Goal: Information Seeking & Learning: Learn about a topic

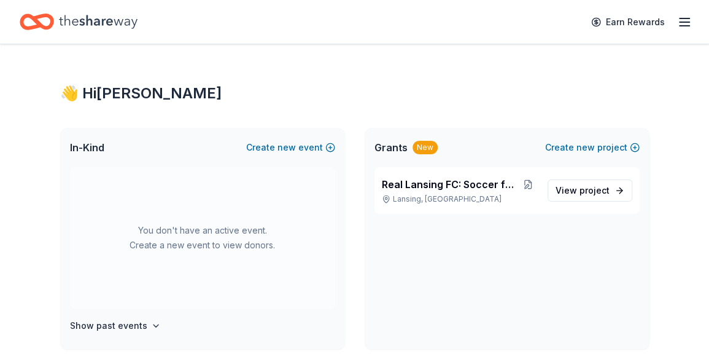
click at [98, 18] on icon "Home" at bounding box center [98, 21] width 79 height 25
click at [396, 150] on span "Grants" at bounding box center [391, 147] width 33 height 15
click at [690, 25] on icon "button" at bounding box center [684, 22] width 15 height 15
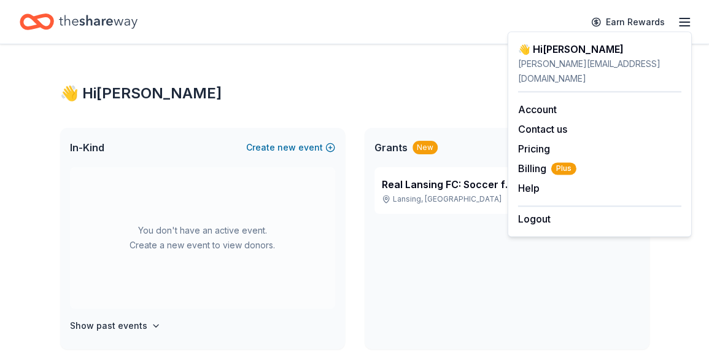
click at [33, 26] on icon "Home" at bounding box center [30, 21] width 19 height 12
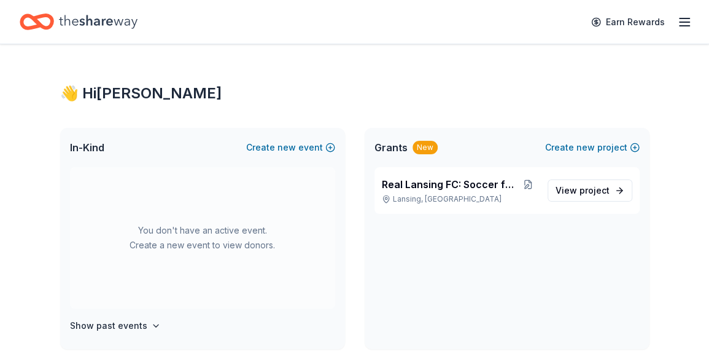
click at [33, 26] on icon "Home" at bounding box center [30, 21] width 19 height 12
click at [394, 152] on span "Grants" at bounding box center [391, 147] width 33 height 15
click at [424, 151] on div "New" at bounding box center [425, 148] width 25 height 14
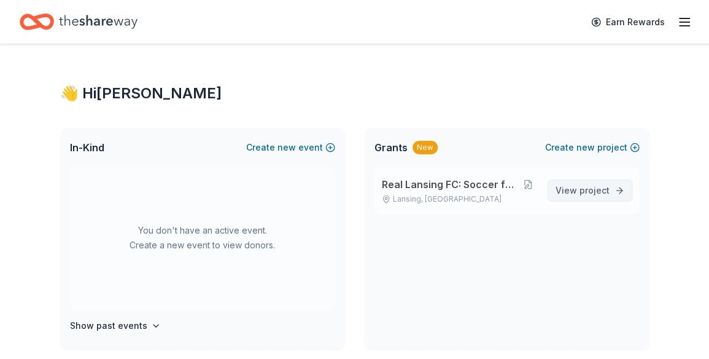
click at [585, 196] on span "View project" at bounding box center [583, 190] width 54 height 15
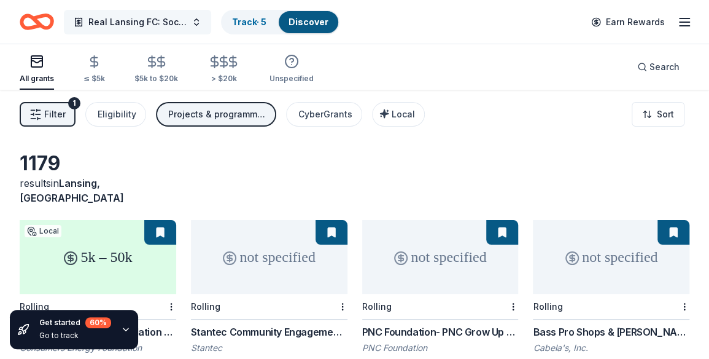
click at [150, 18] on span "Real Lansing FC: Soccer for Everyone" at bounding box center [137, 22] width 98 height 15
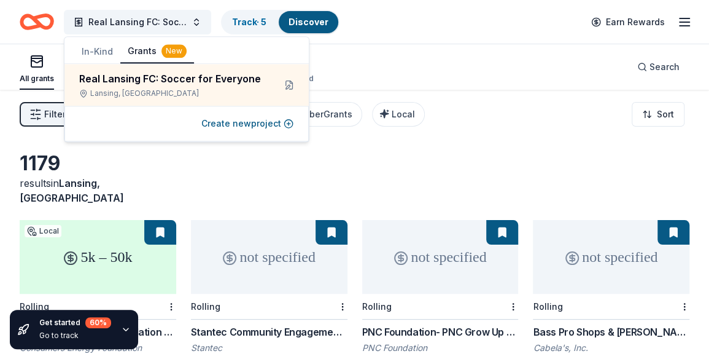
click at [480, 131] on div "Filter 1 Eligibility Projects & programming, General operations, Capital, Schol…" at bounding box center [354, 114] width 709 height 49
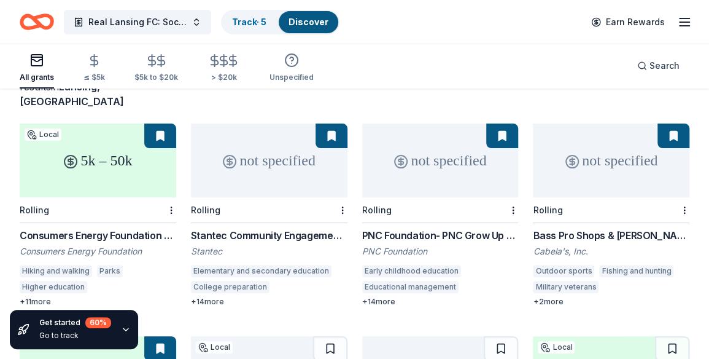
scroll to position [115, 0]
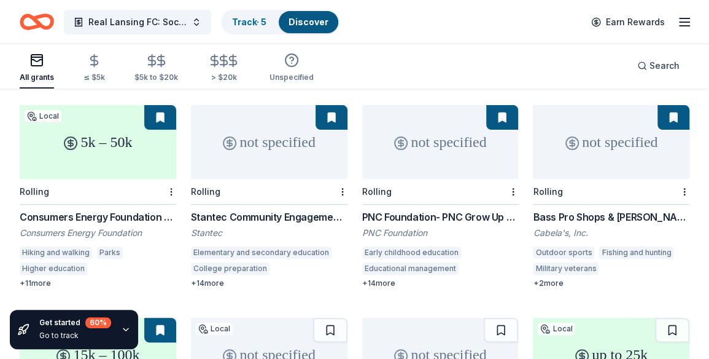
click at [33, 278] on div "+ 11 more" at bounding box center [98, 283] width 157 height 10
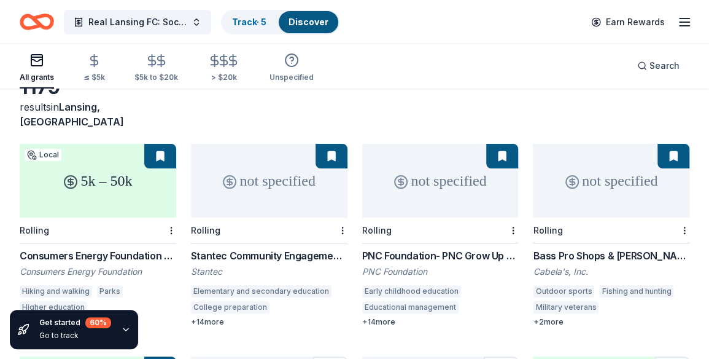
scroll to position [98, 0]
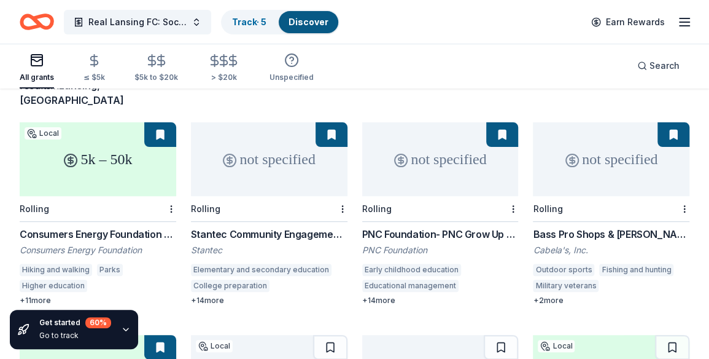
click at [292, 227] on div "Stantec Community Engagement Grant" at bounding box center [269, 234] width 157 height 15
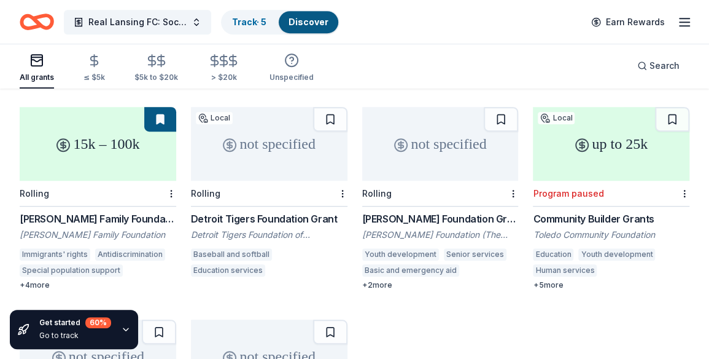
scroll to position [335, 0]
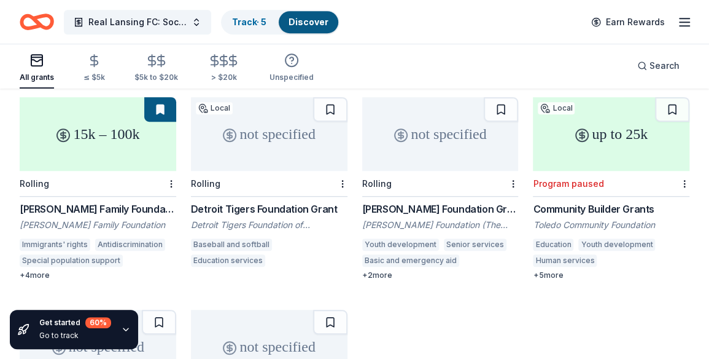
click at [98, 201] on div "[PERSON_NAME] Family Foundation Grants" at bounding box center [98, 208] width 157 height 15
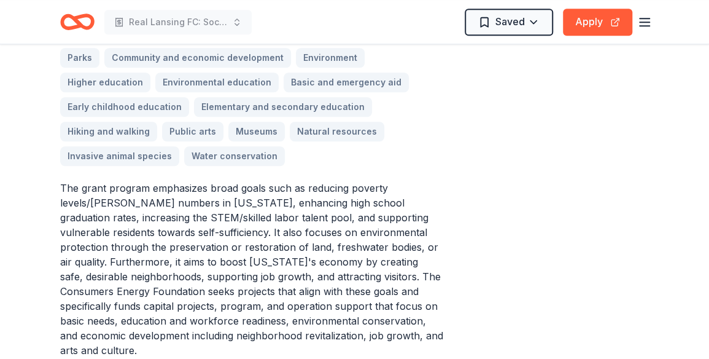
scroll to position [404, 0]
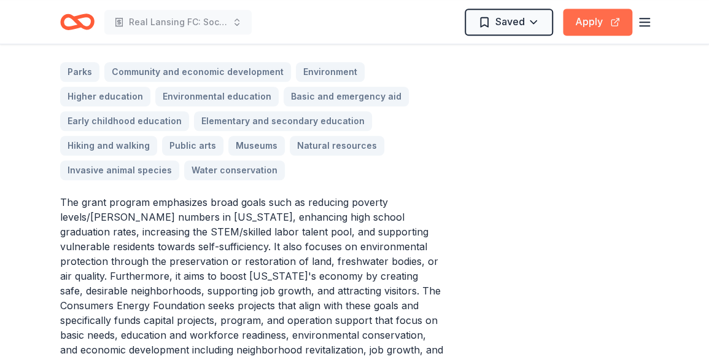
click at [610, 26] on button "Apply" at bounding box center [597, 22] width 69 height 27
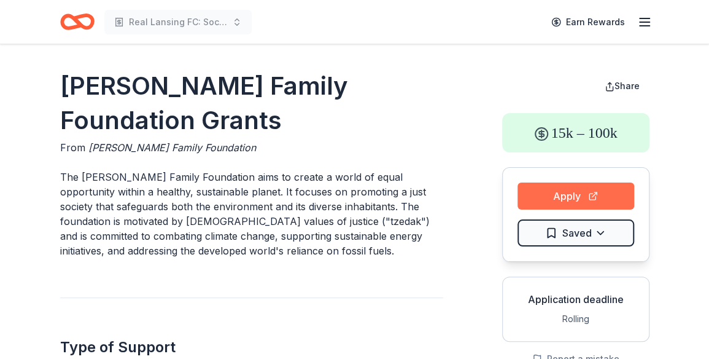
click at [594, 194] on button "Apply" at bounding box center [576, 195] width 117 height 27
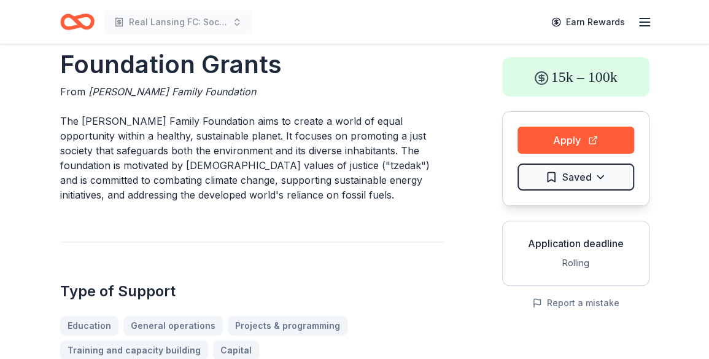
scroll to position [32, 0]
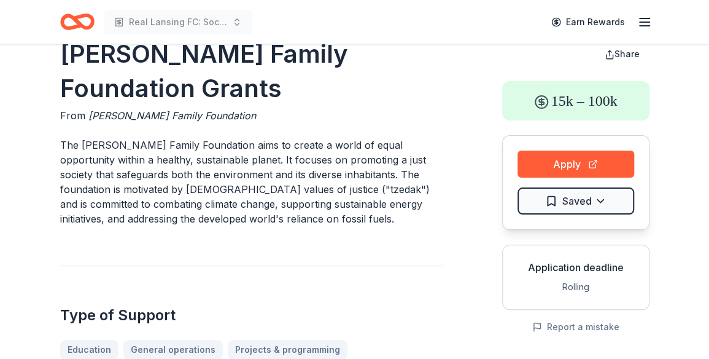
drag, startPoint x: 594, startPoint y: 158, endPoint x: 310, endPoint y: 267, distance: 304.1
click at [310, 267] on div "Type of Support Education General operations Projects & programming Training an…" at bounding box center [251, 324] width 383 height 119
